Goal: Information Seeking & Learning: Learn about a topic

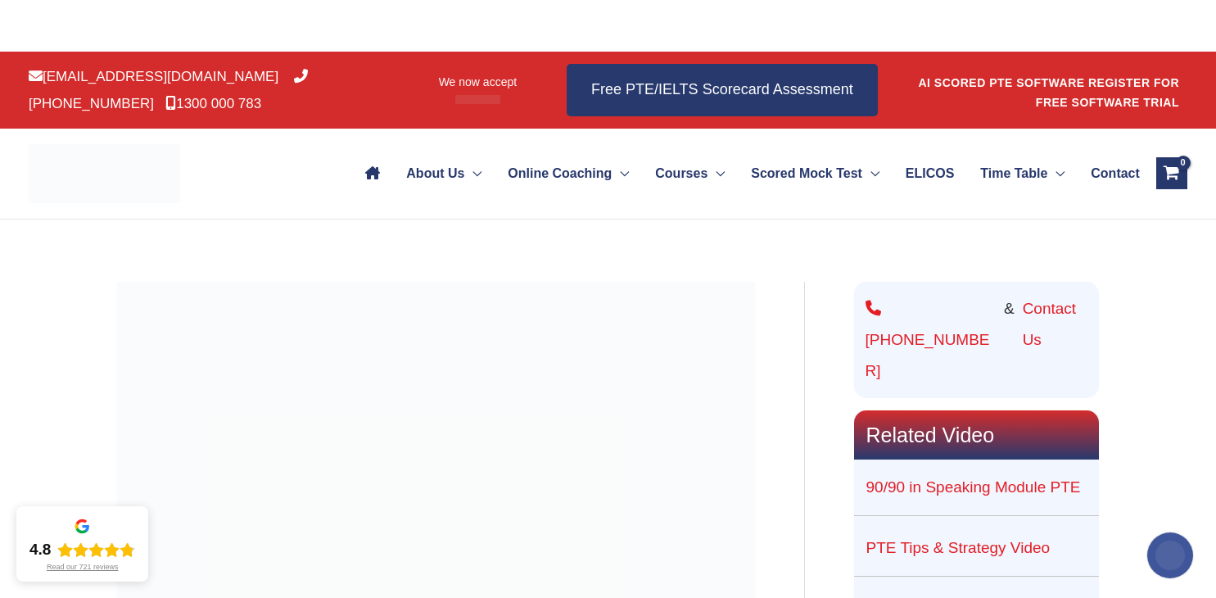
scroll to position [37, 0]
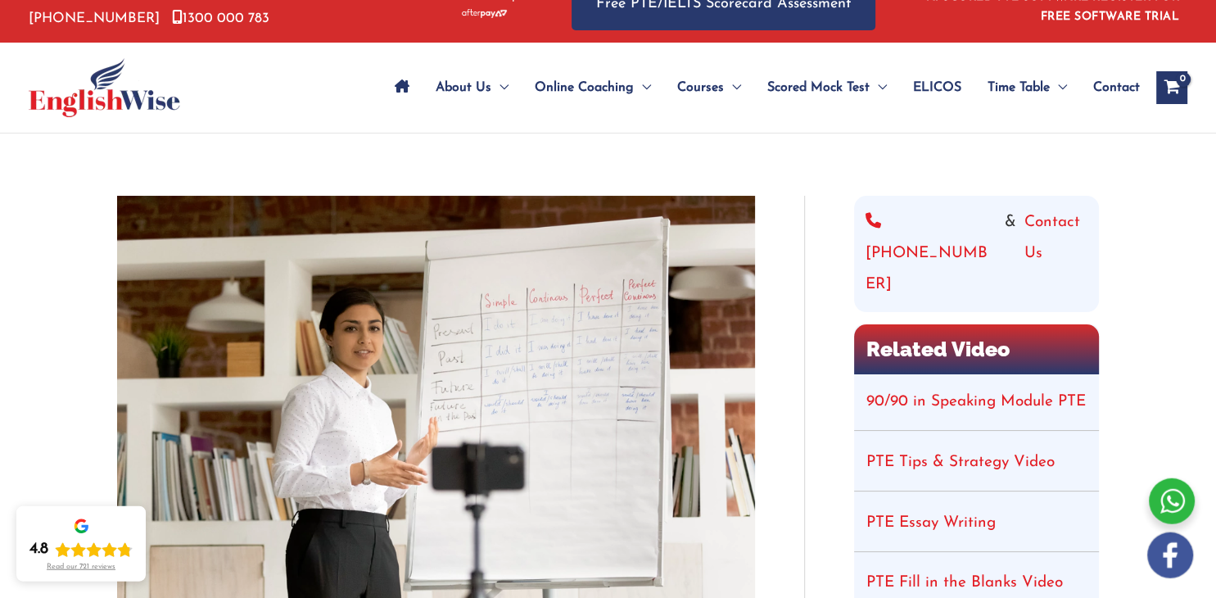
scroll to position [35, 0]
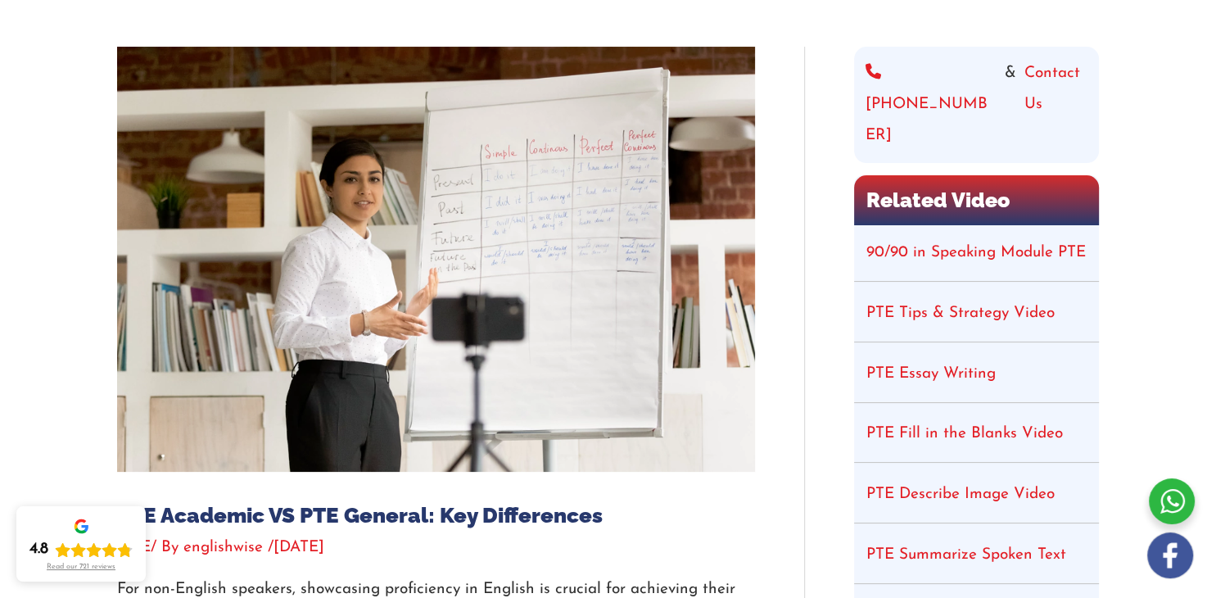
scroll to position [293, 0]
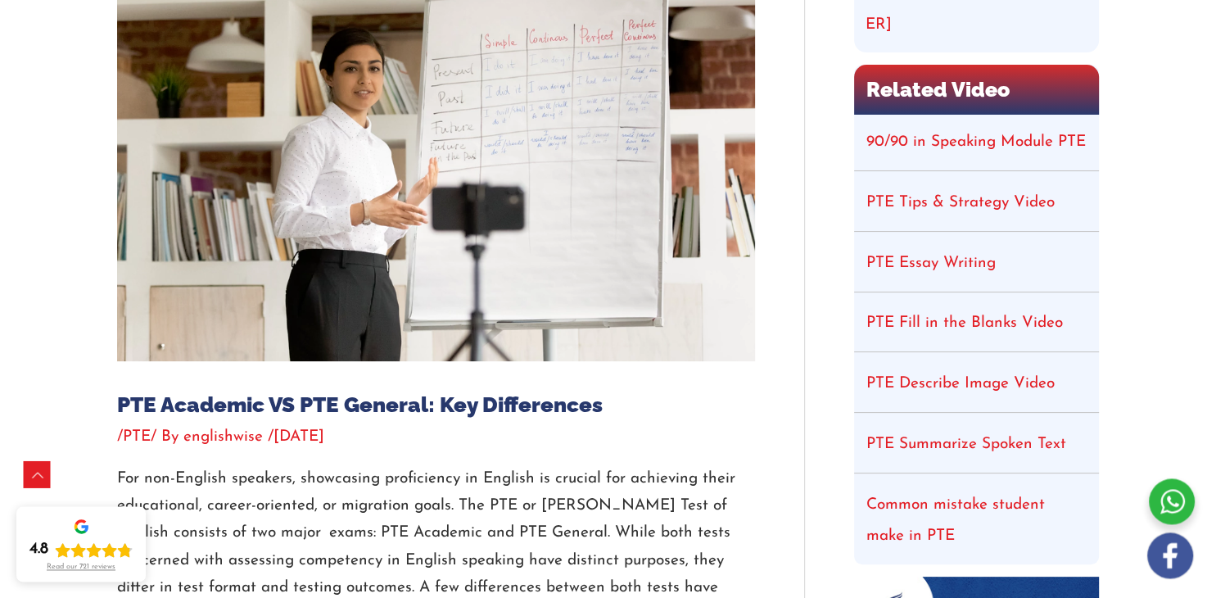
click at [987, 134] on link "90/90 in Speaking Module PTE" at bounding box center [975, 142] width 219 height 16
